Goal: Check status: Check status

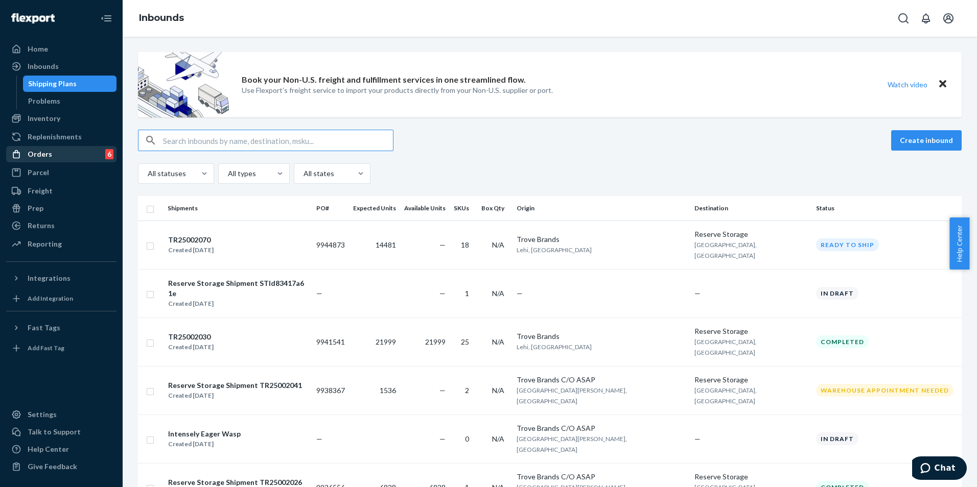
click at [46, 154] on div "Orders" at bounding box center [40, 154] width 25 height 10
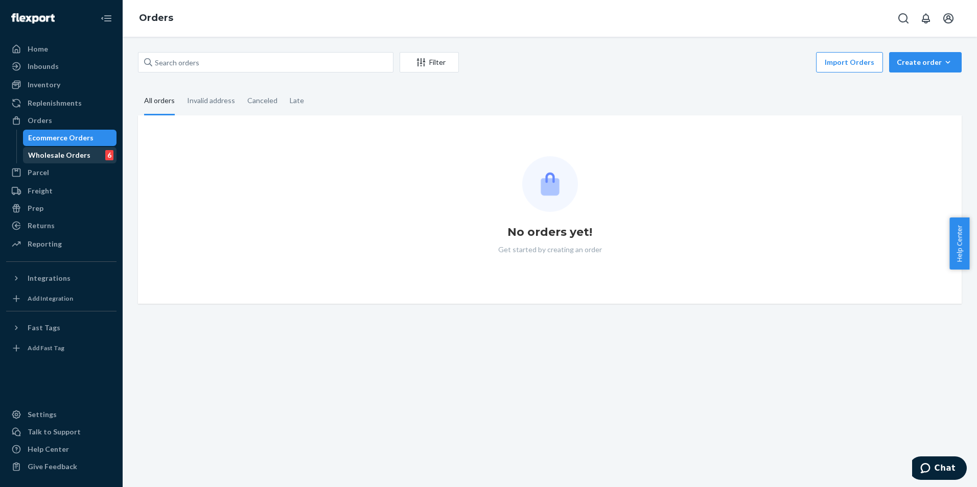
click at [67, 149] on div "Wholesale Orders 6" at bounding box center [70, 155] width 92 height 14
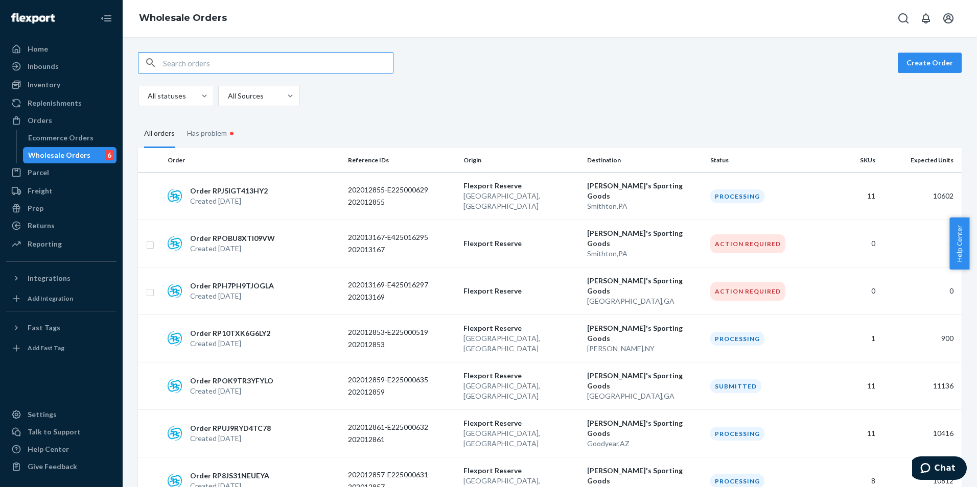
click at [223, 65] on input "text" at bounding box center [278, 63] width 230 height 20
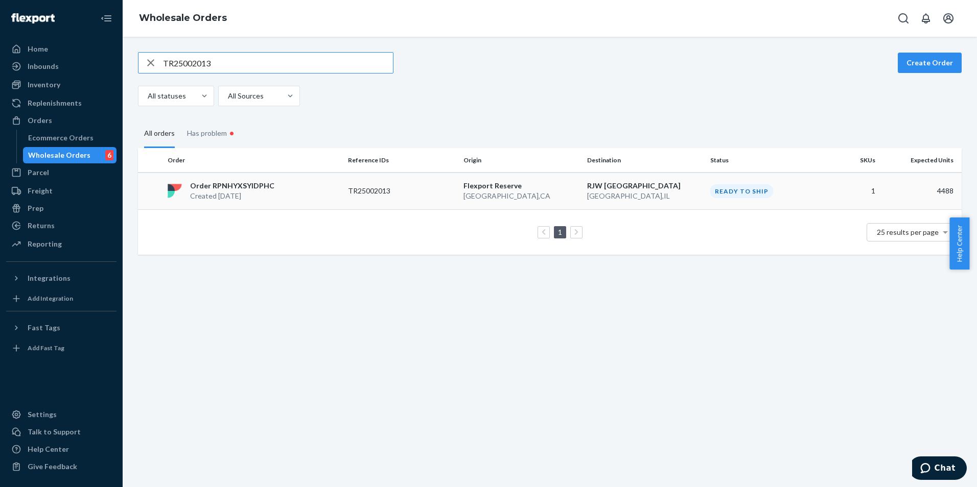
type input "TR25002013"
click at [242, 194] on p "Created [DATE]" at bounding box center [232, 196] width 84 height 10
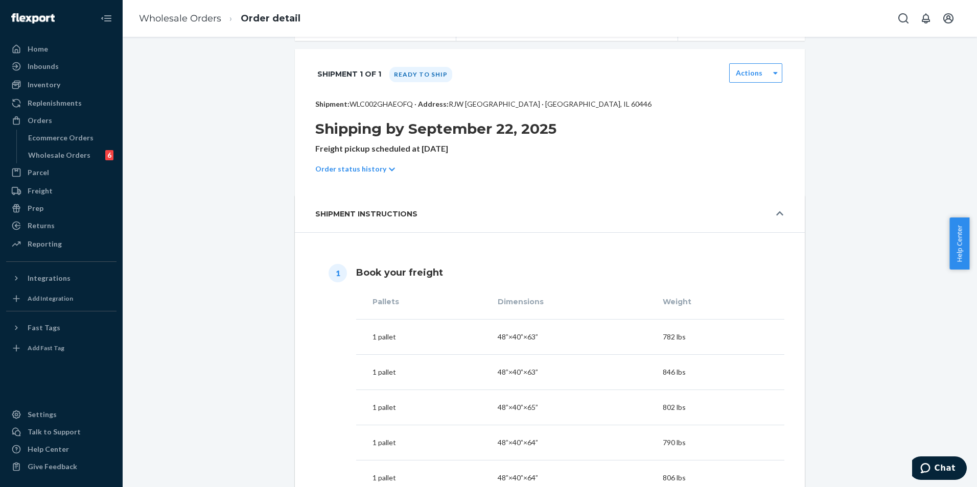
scroll to position [204, 0]
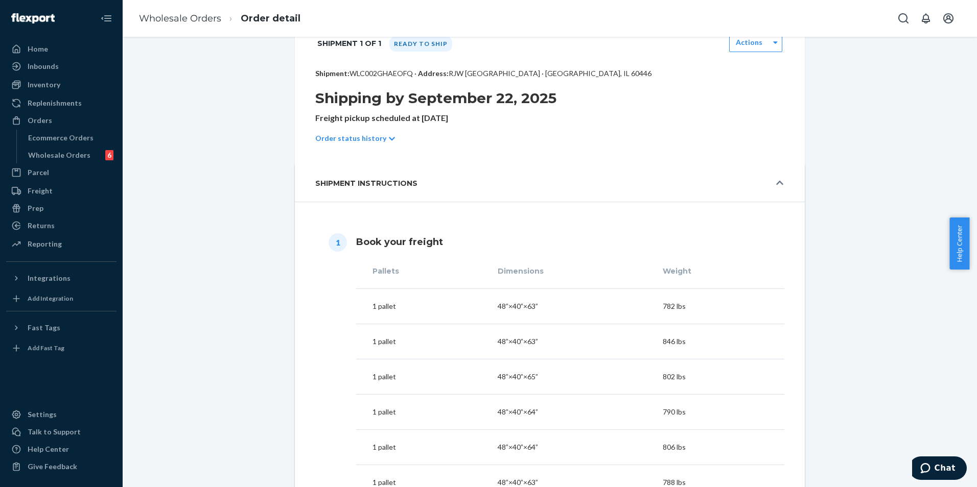
click at [389, 139] on icon at bounding box center [392, 138] width 6 height 7
